Goal: Information Seeking & Learning: Learn about a topic

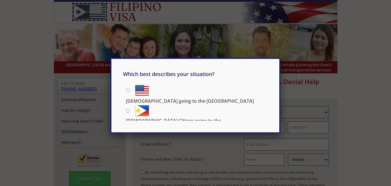
click at [129, 88] on input "[DEMOGRAPHIC_DATA] going to the [GEOGRAPHIC_DATA]" at bounding box center [128, 90] width 4 height 4
radio input "true"
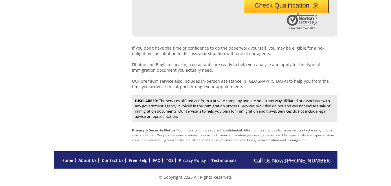
scroll to position [295, 0]
drag, startPoint x: 79, startPoint y: 164, endPoint x: 84, endPoint y: 161, distance: 5.8
click at [83, 162] on div "Call Us Now: (210) 399-2275 Home About Us Contact Us Free Help FAQ TOS Privacy …" at bounding box center [196, 159] width 284 height 17
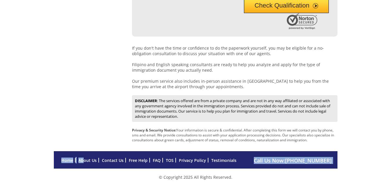
click at [84, 161] on font "About Us" at bounding box center [87, 160] width 18 height 6
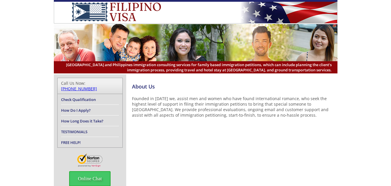
click at [223, 141] on div "About Us Founded in 2014 we, assist men and women who have found international …" at bounding box center [196, 131] width 284 height 115
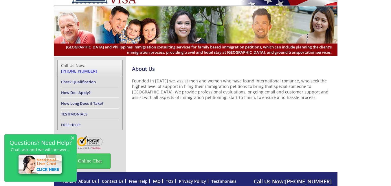
scroll to position [48, 0]
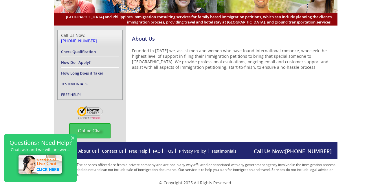
click at [71, 138] on span "×" at bounding box center [73, 137] width 4 height 5
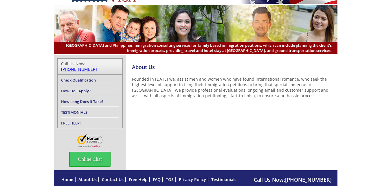
scroll to position [0, 0]
